Goal: Check status

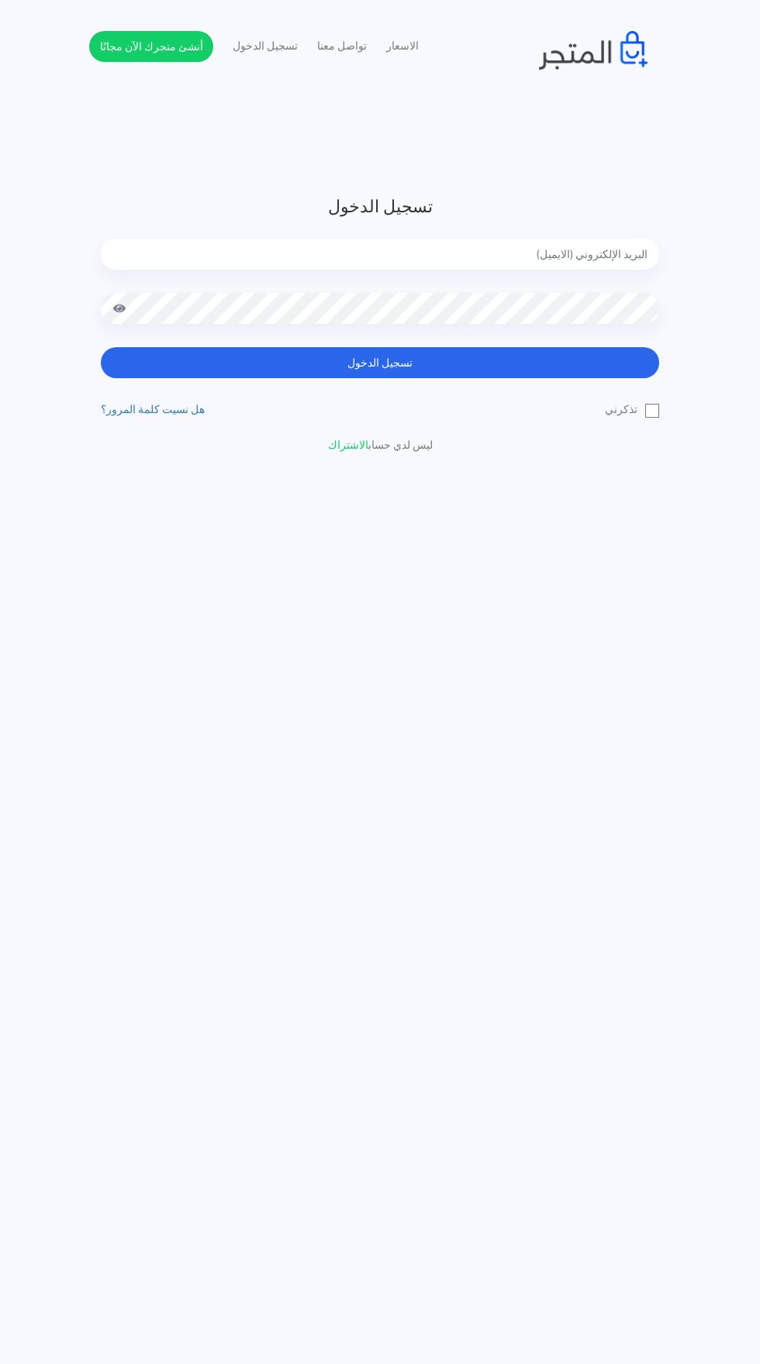
type input "noha_mae86@yahoo.com"
click at [101, 347] on button "تسجيل الدخول" at bounding box center [380, 362] width 558 height 31
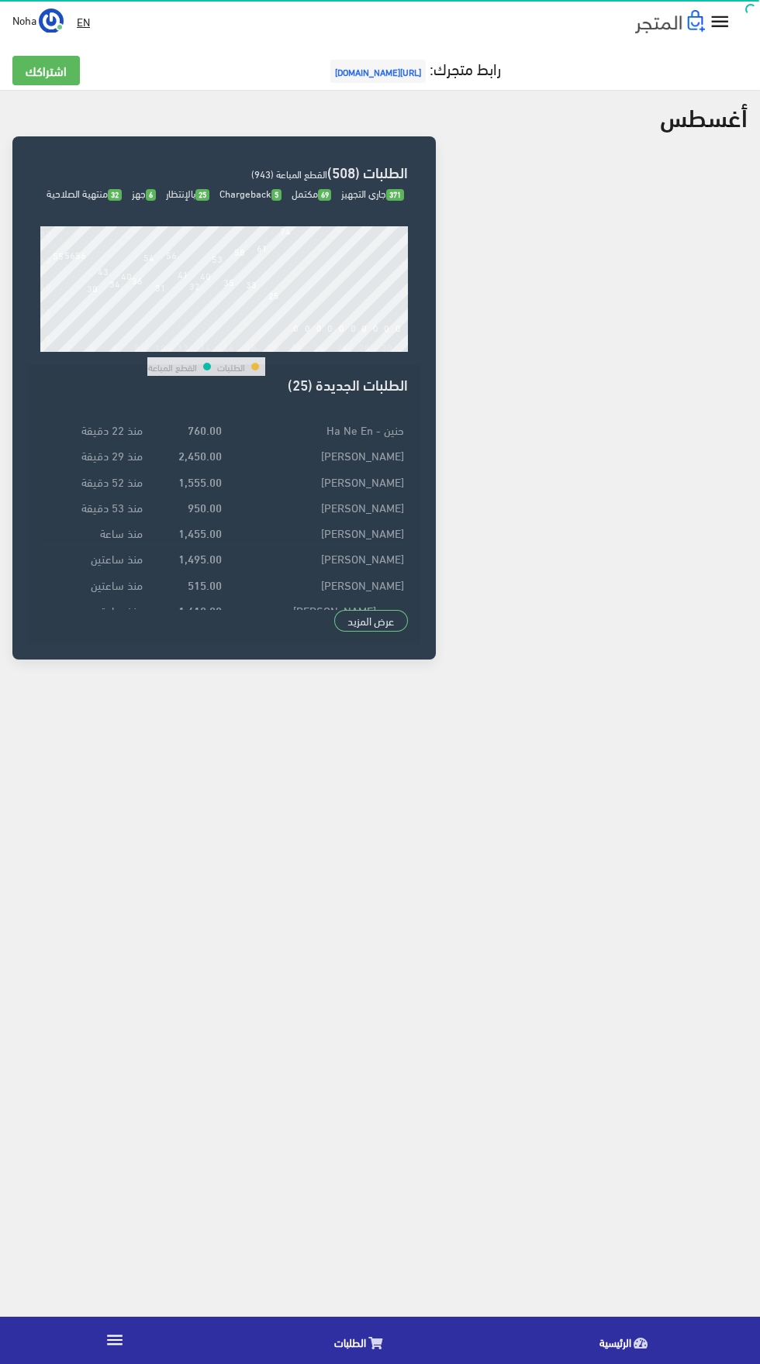
click at [412, 1336] on link "الطلبات" at bounding box center [361, 1341] width 265 height 40
click at [374, 1343] on icon at bounding box center [375, 1343] width 14 height 12
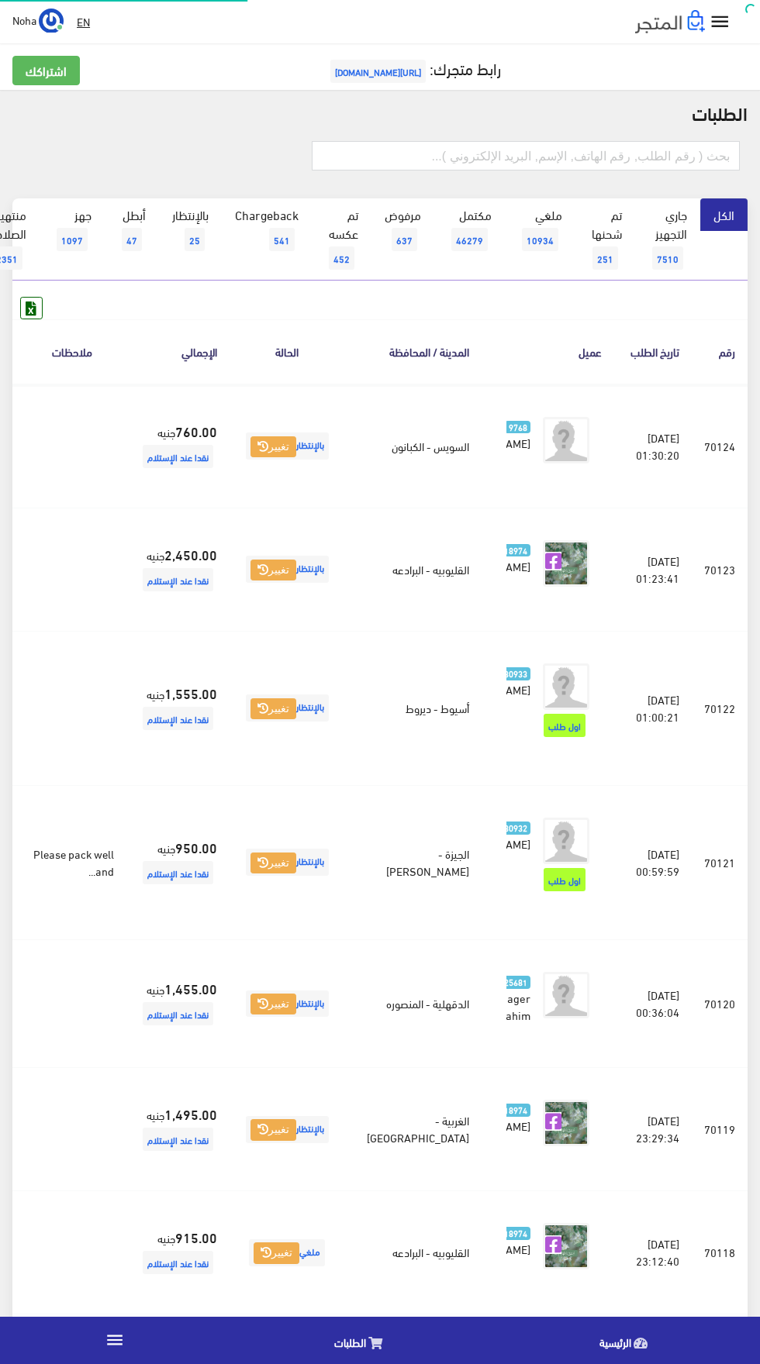
scroll to position [0, -40]
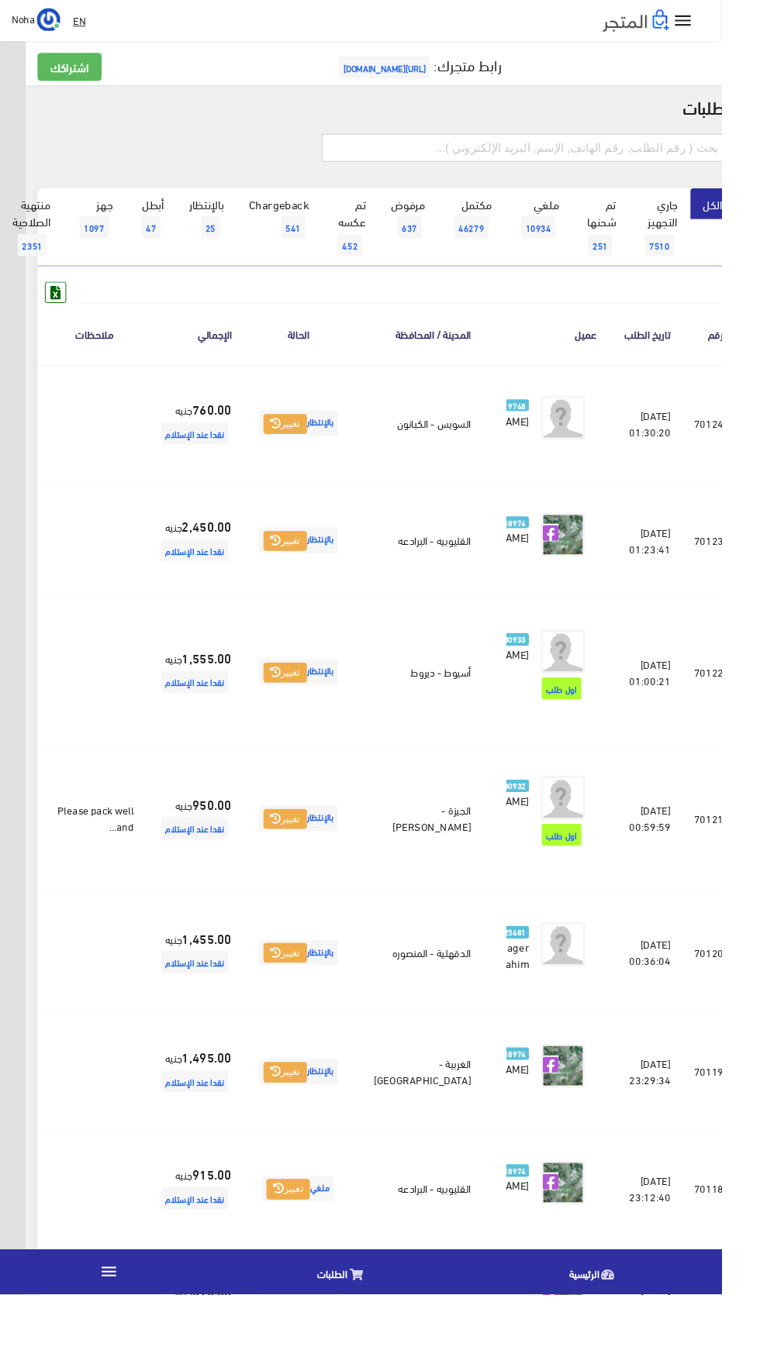
click at [677, 159] on input "text" at bounding box center [553, 155] width 428 height 29
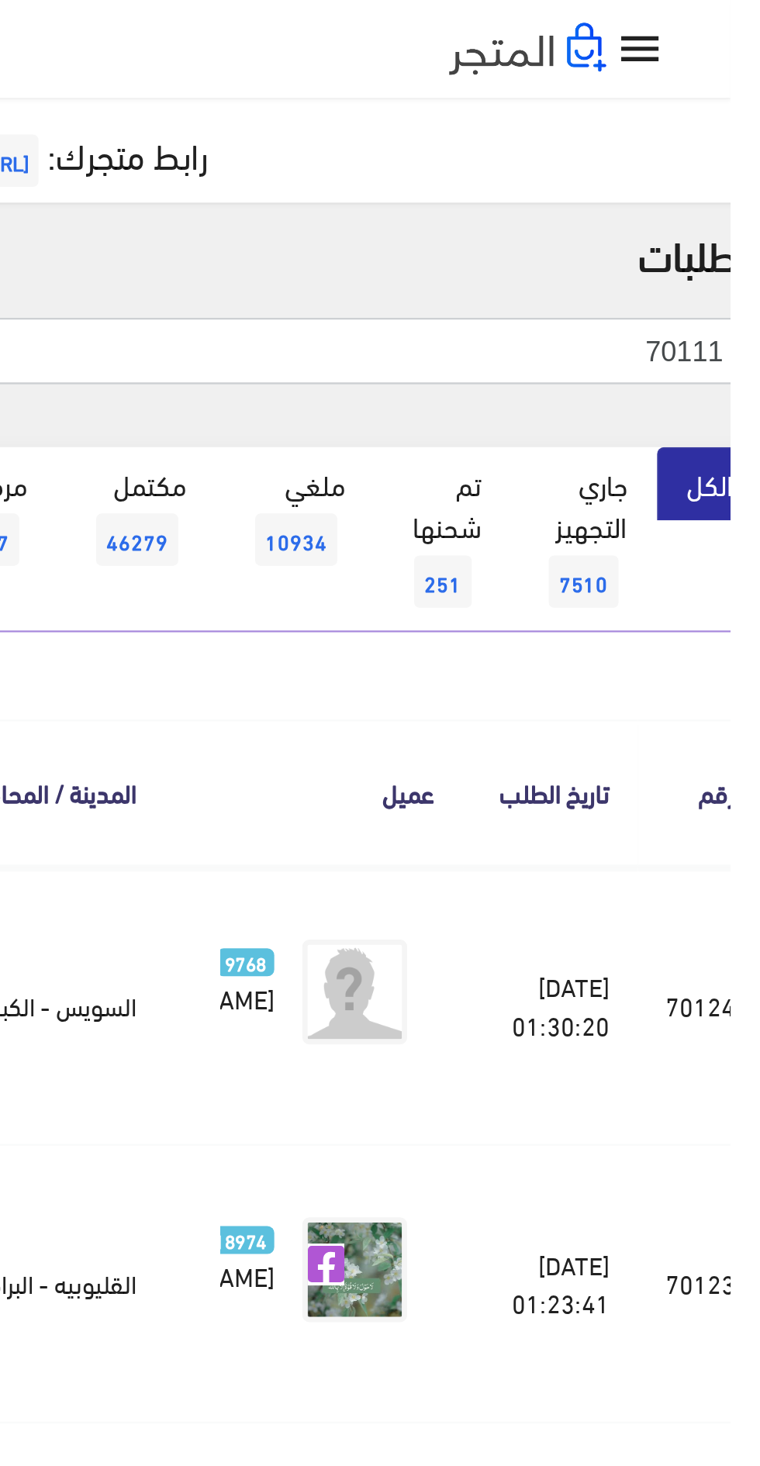
type input "70111"
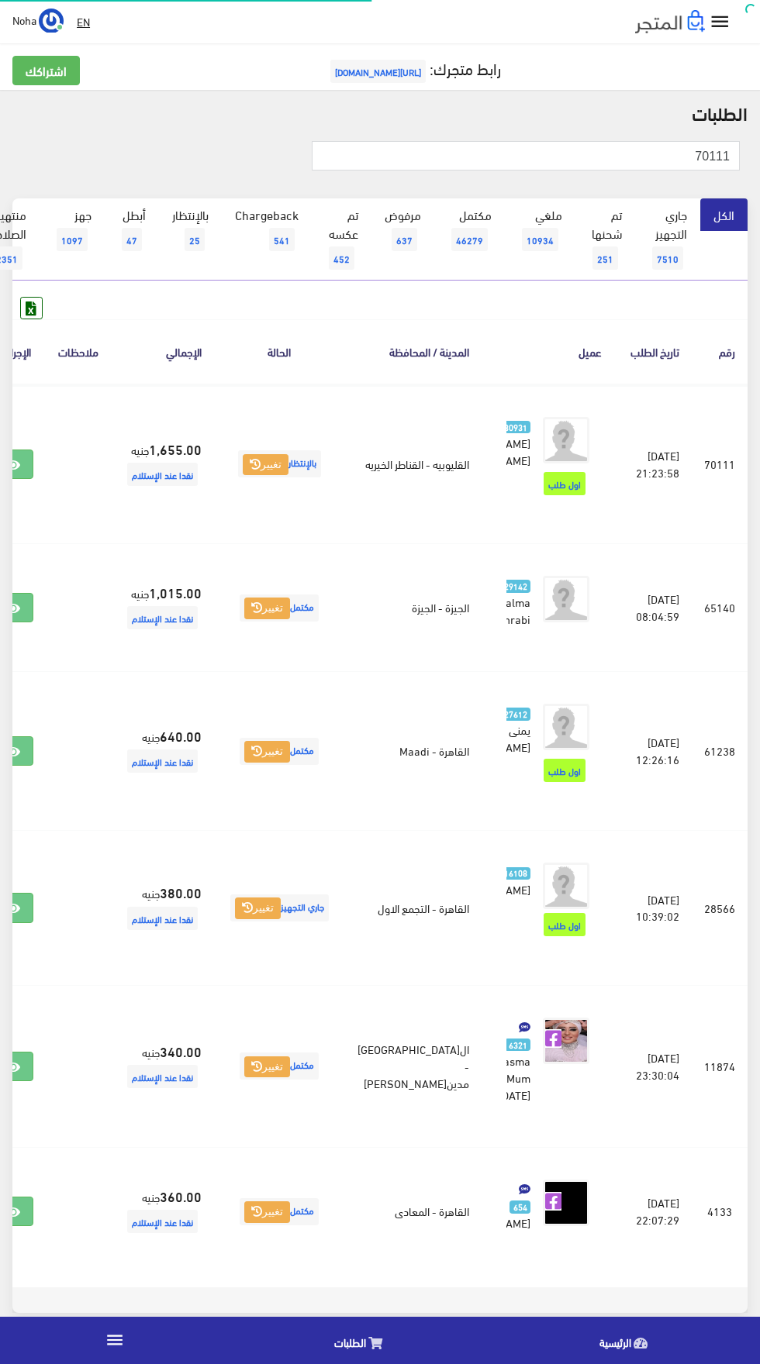
scroll to position [0, -40]
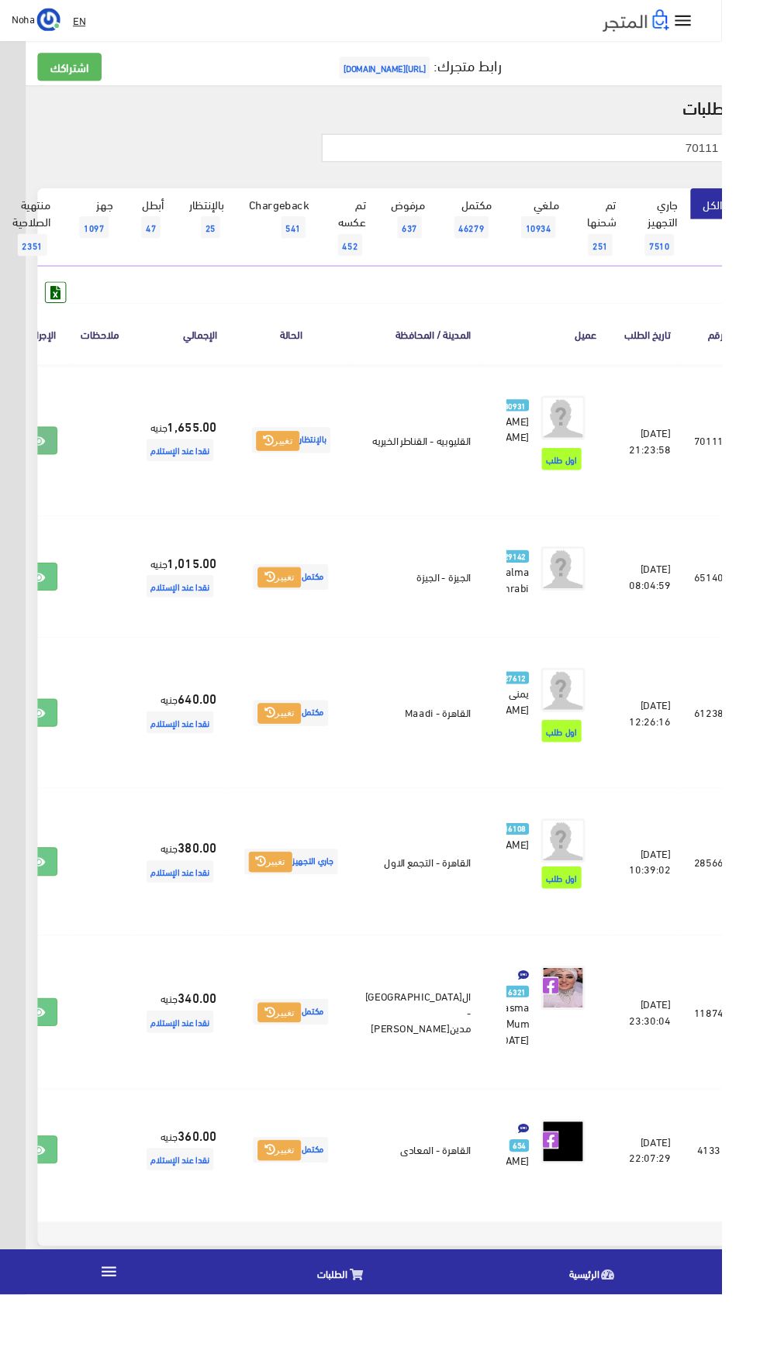
click at [47, 471] on icon at bounding box center [40, 465] width 14 height 12
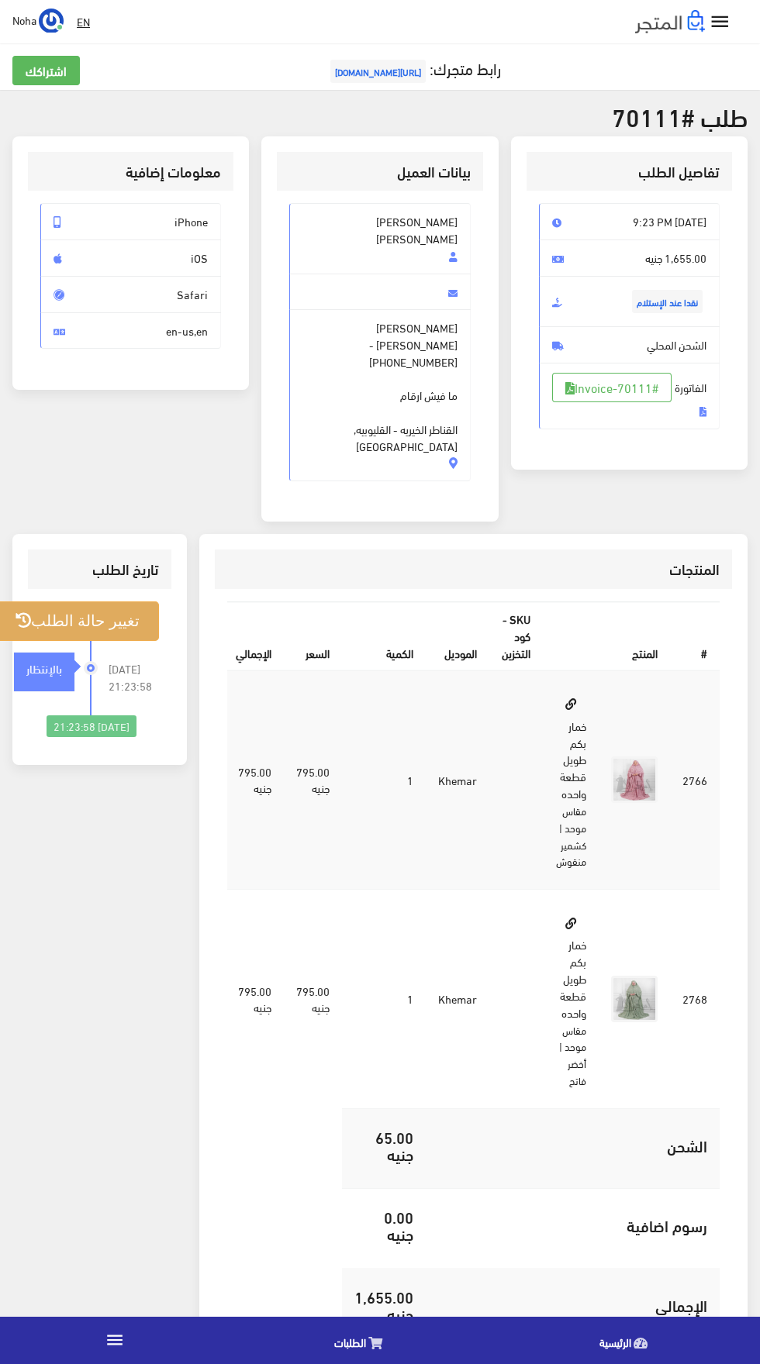
click at [91, 601] on button "تغيير حالة الطلب" at bounding box center [77, 621] width 163 height 40
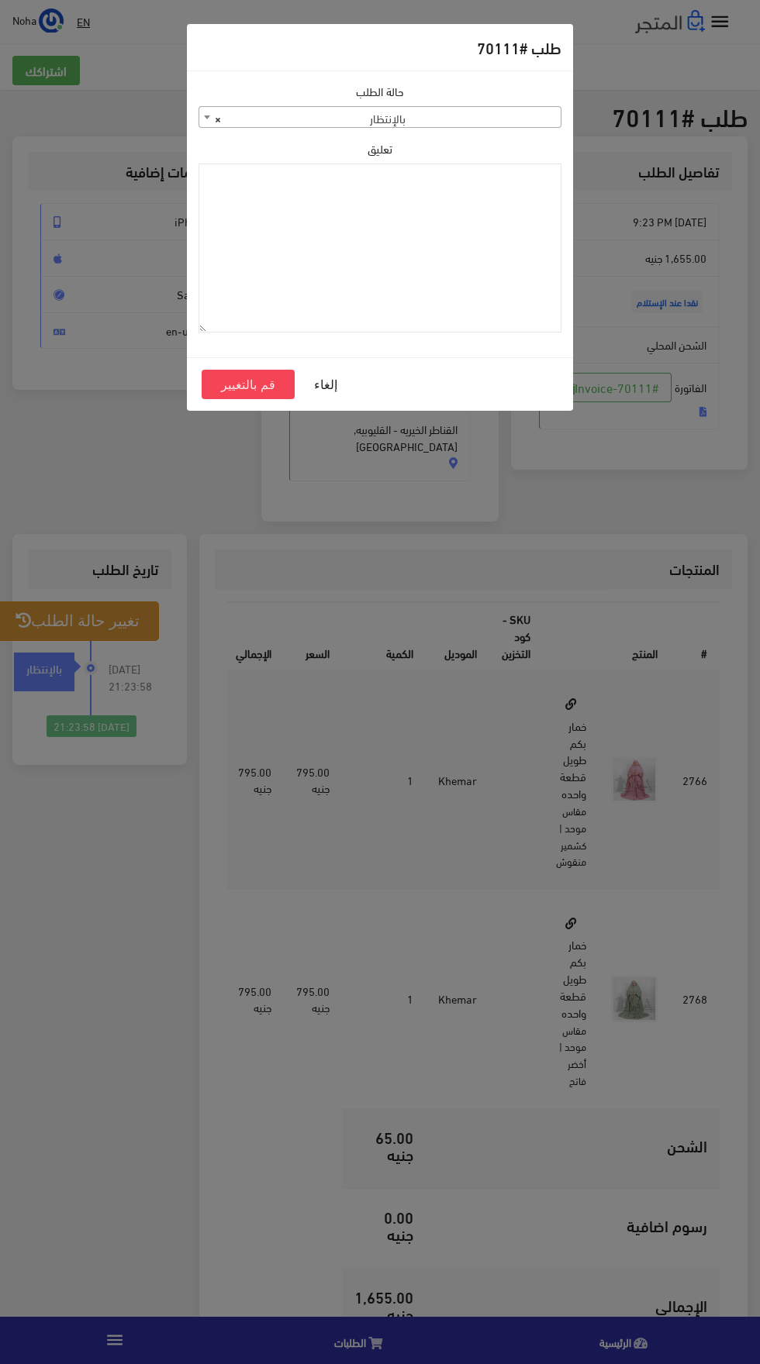
click at [481, 122] on span "× بالإنتظار" at bounding box center [379, 118] width 361 height 22
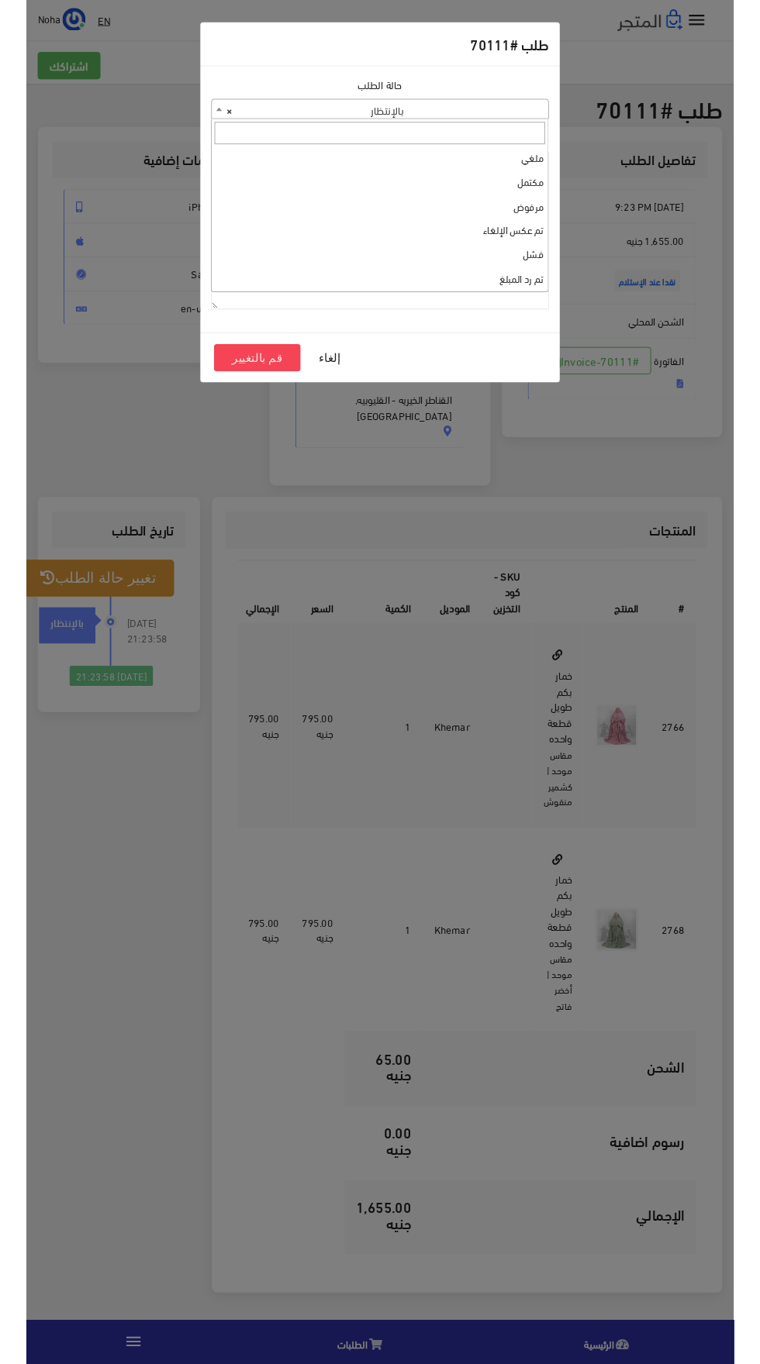
scroll to position [50, 0]
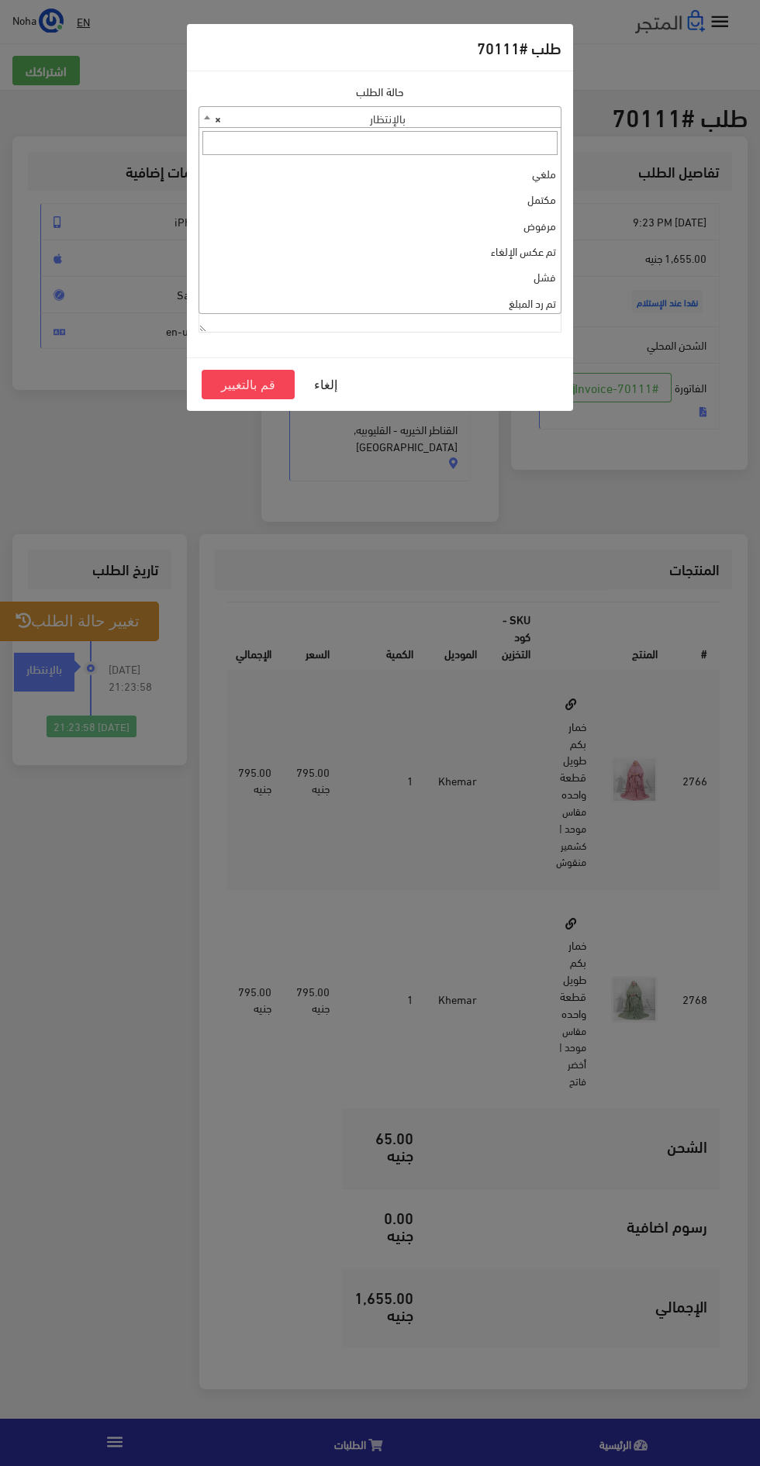
select select "3"
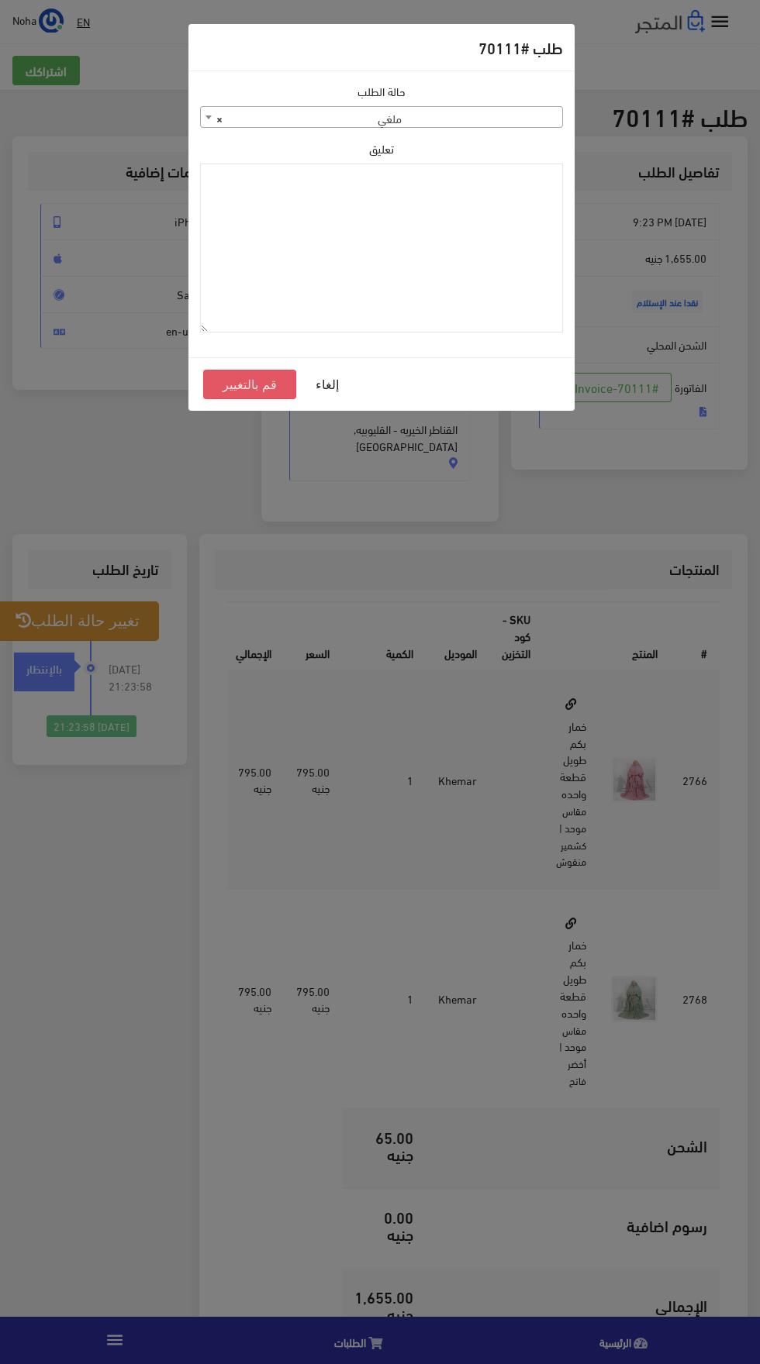
click at [247, 382] on button "قم بالتغيير" at bounding box center [249, 384] width 93 height 29
